Goal: Use online tool/utility

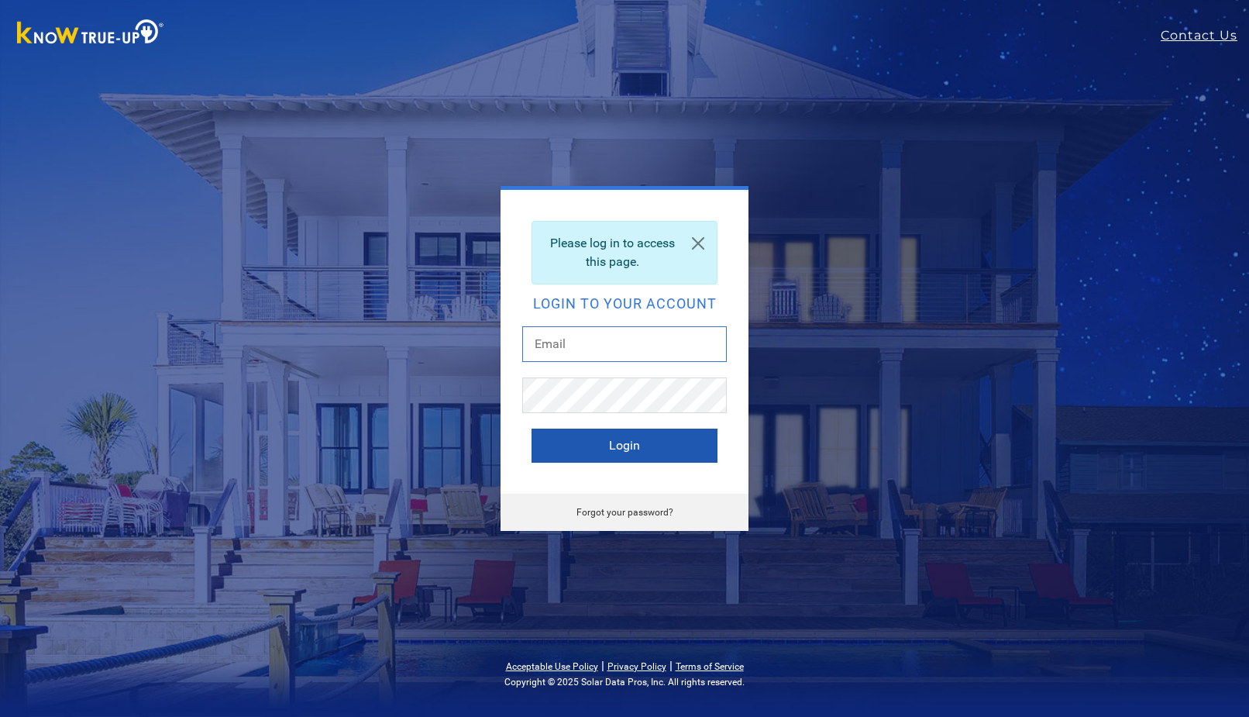
type input "[PERSON_NAME][EMAIL_ADDRESS][DOMAIN_NAME]"
click at [620, 444] on button "Login" at bounding box center [624, 445] width 186 height 34
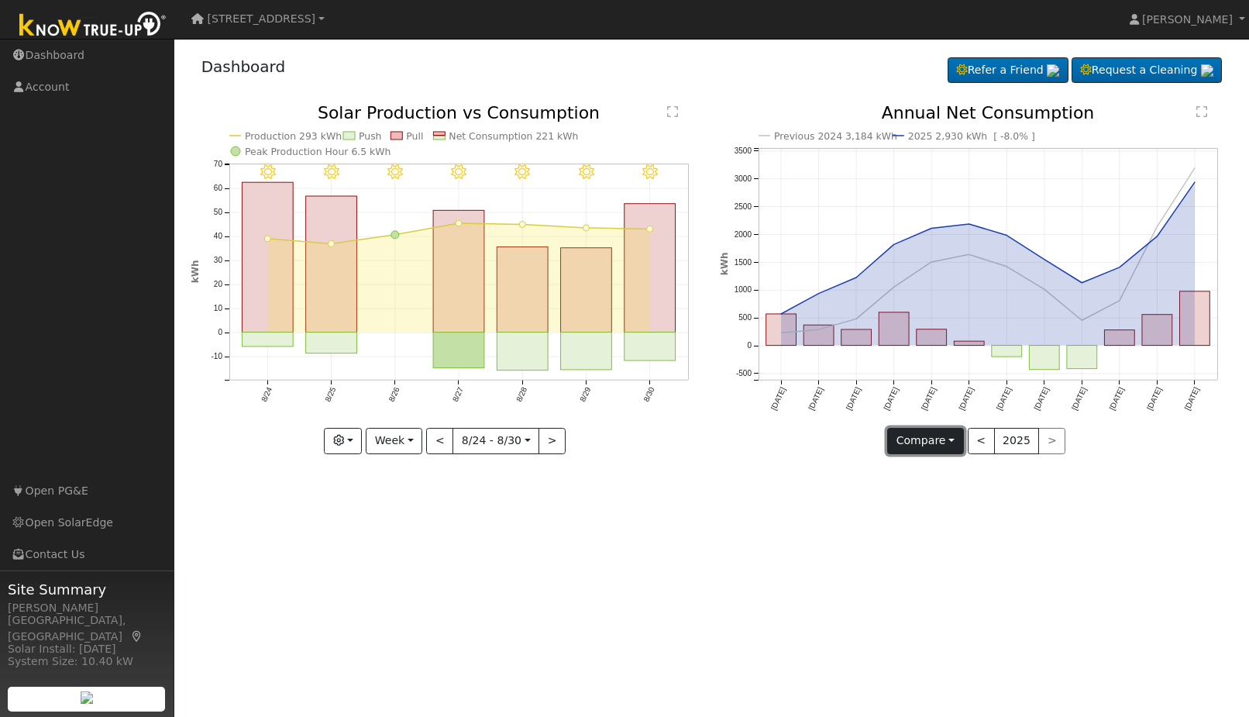
click at [953, 438] on button "Compare" at bounding box center [925, 441] width 77 height 26
click at [947, 466] on link "Compare Previous" at bounding box center [948, 473] width 121 height 22
click at [550, 438] on button ">" at bounding box center [551, 441] width 27 height 26
type input "[DATE]"
